Goal: Information Seeking & Learning: Learn about a topic

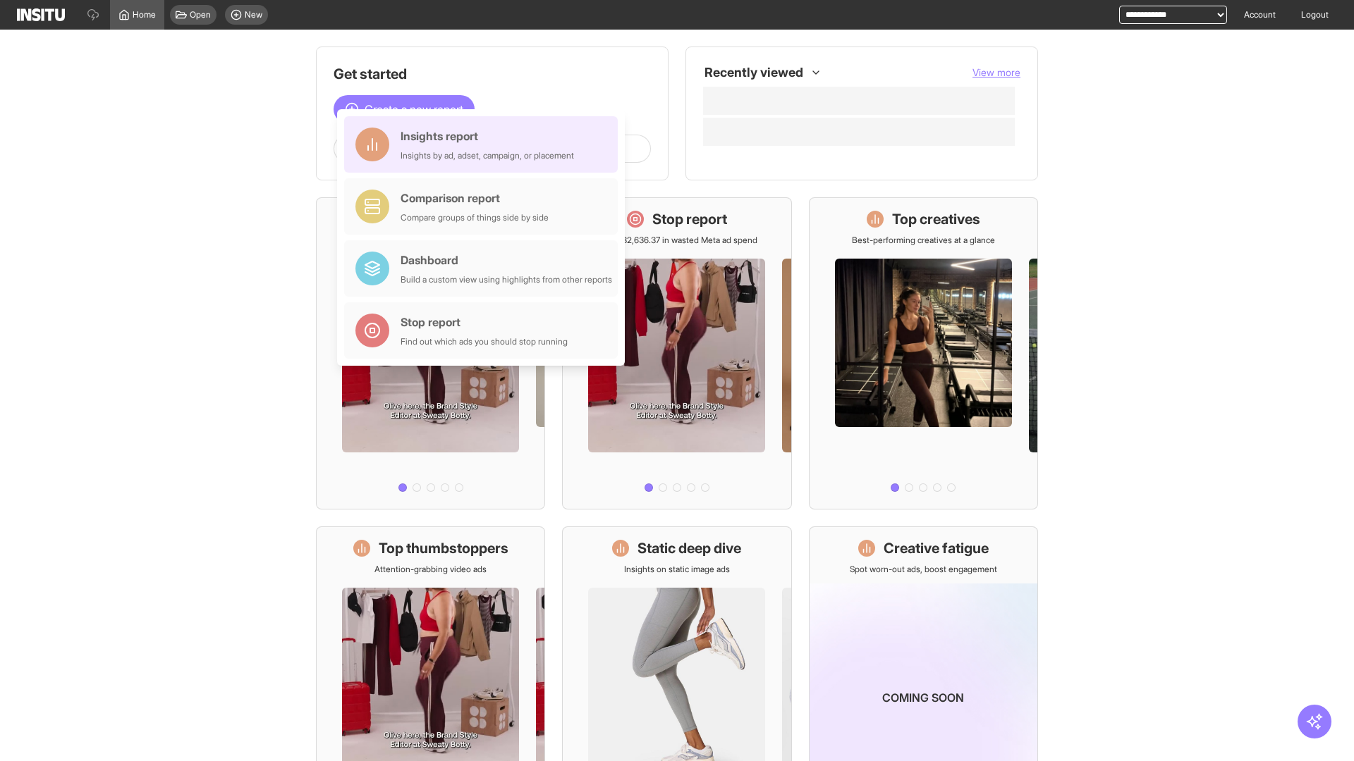
click at [484, 145] on div "Insights report Insights by ad, adset, campaign, or placement" at bounding box center [486, 145] width 173 height 34
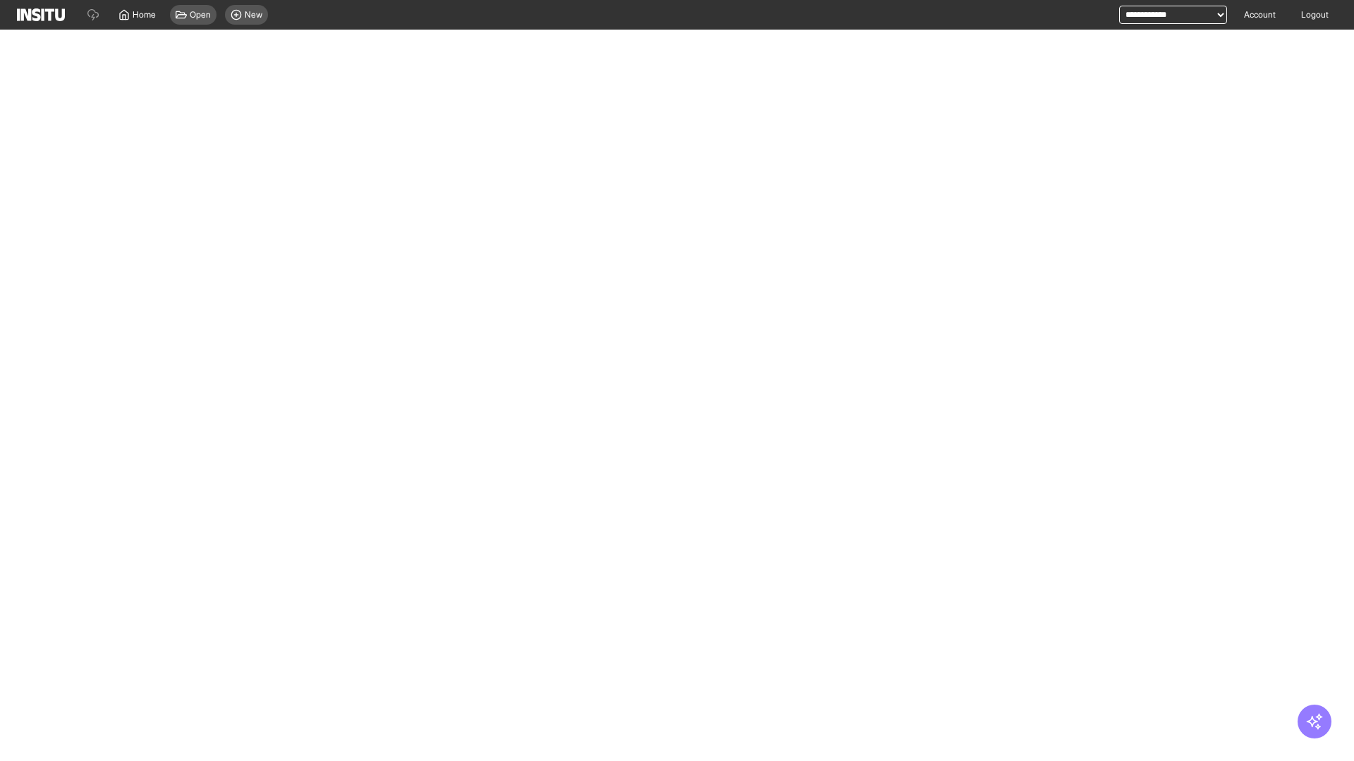
select select "**"
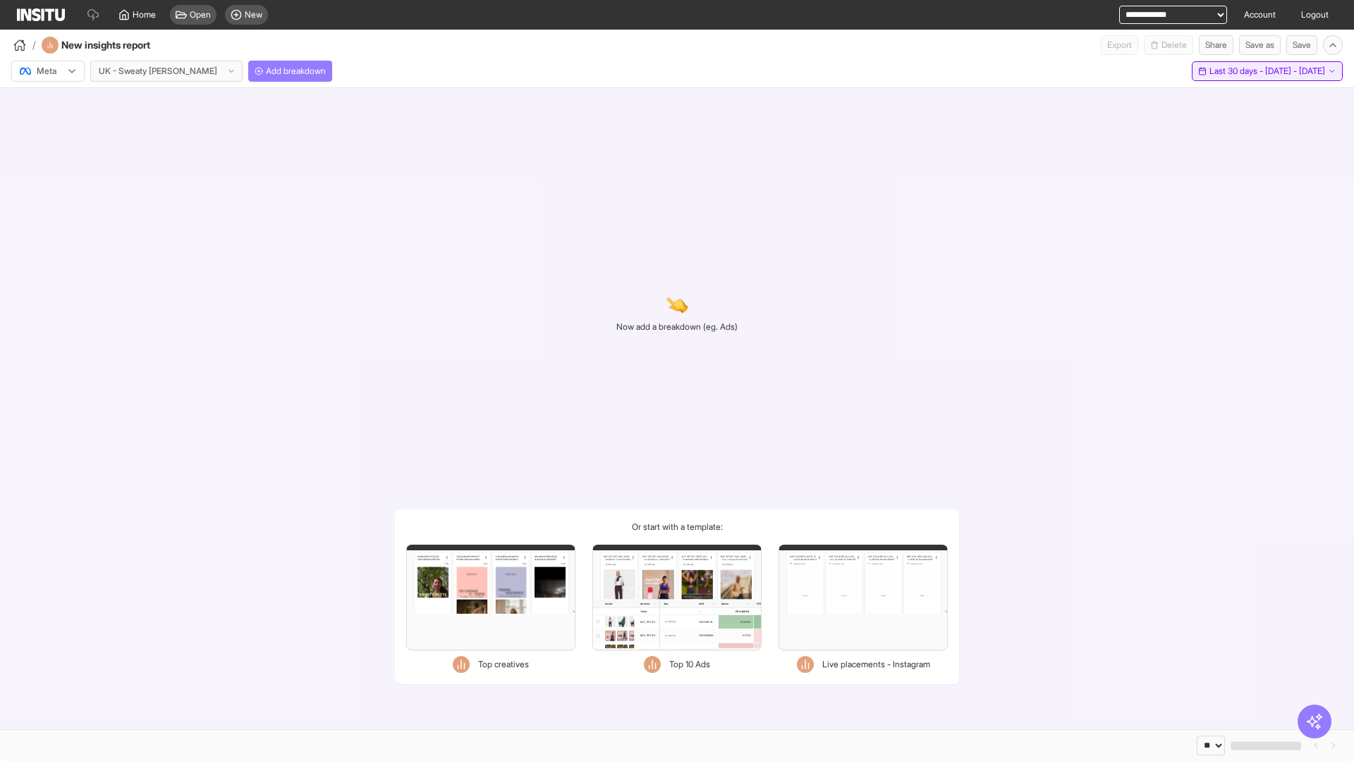
click at [1249, 71] on span "Last 30 days - [DATE] - [DATE]" at bounding box center [1267, 71] width 116 height 11
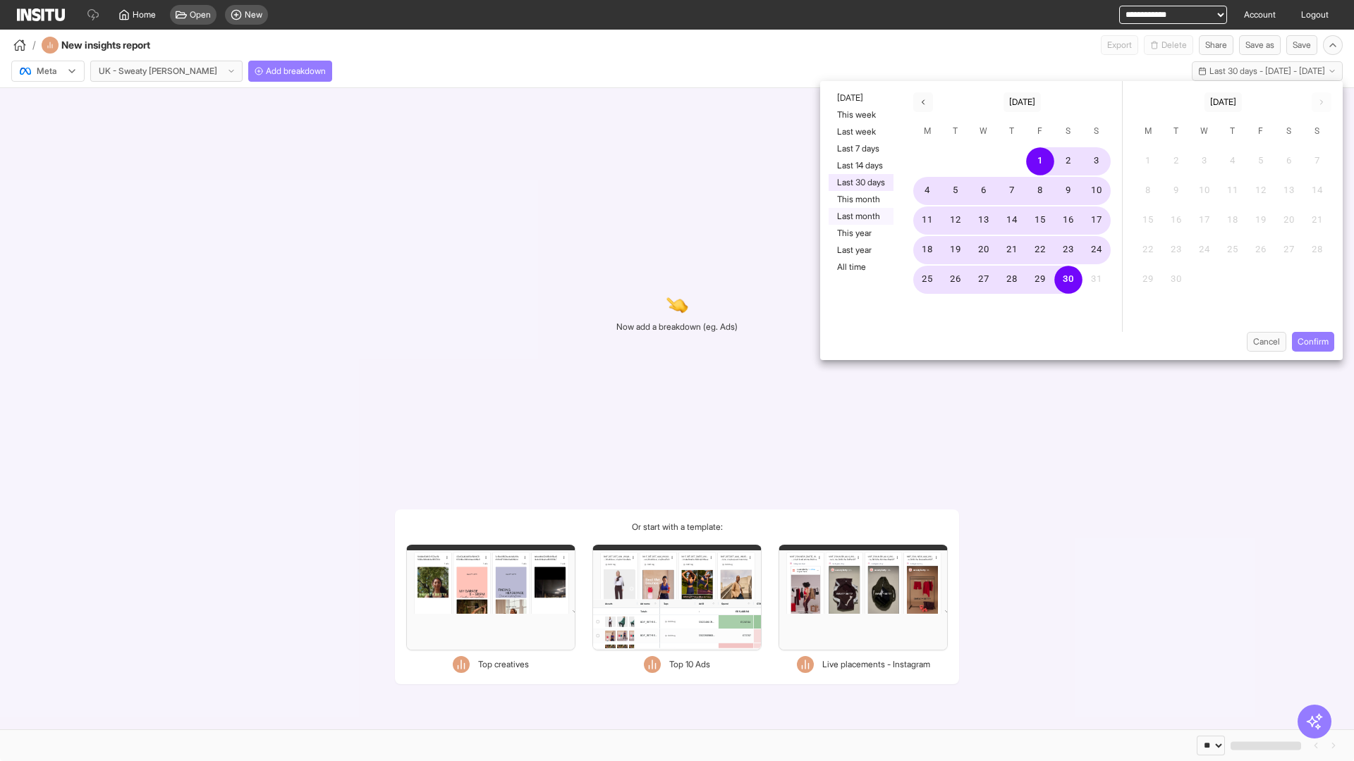
click at [859, 216] on button "Last month" at bounding box center [860, 216] width 65 height 17
